Goal: Task Accomplishment & Management: Use online tool/utility

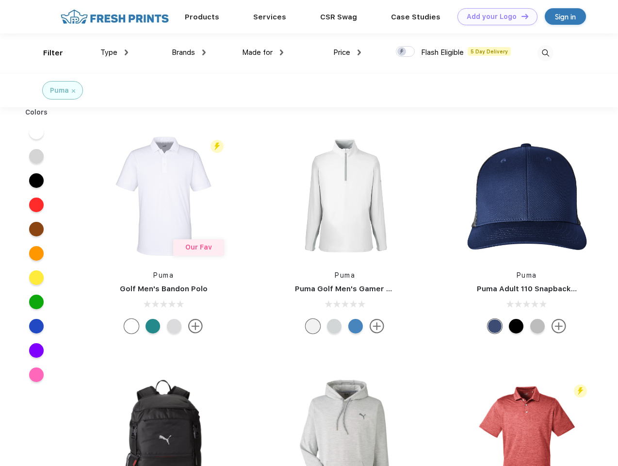
click at [494, 17] on link "Add your Logo Design Tool" at bounding box center [498, 16] width 80 height 17
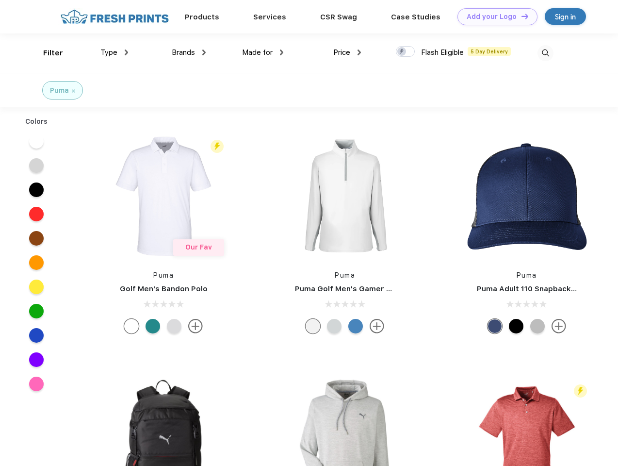
click at [0, 0] on div "Design Tool" at bounding box center [0, 0] width 0 height 0
click at [521, 16] on link "Add your Logo Design Tool" at bounding box center [498, 16] width 80 height 17
click at [47, 53] on div "Filter" at bounding box center [53, 53] width 20 height 11
click at [115, 52] on span "Type" at bounding box center [108, 52] width 17 height 9
click at [189, 52] on span "Brands" at bounding box center [183, 52] width 23 height 9
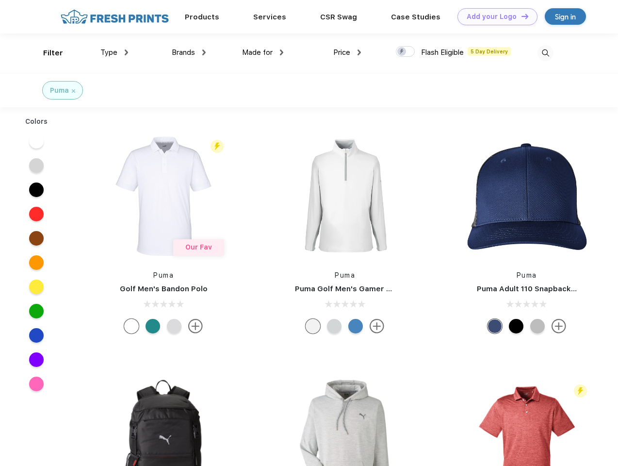
click at [263, 52] on span "Made for" at bounding box center [257, 52] width 31 height 9
click at [348, 52] on span "Price" at bounding box center [341, 52] width 17 height 9
click at [406, 52] on div at bounding box center [405, 51] width 19 height 11
click at [402, 52] on input "checkbox" at bounding box center [399, 49] width 6 height 6
click at [546, 53] on img at bounding box center [546, 53] width 16 height 16
